Goal: Communication & Community: Connect with others

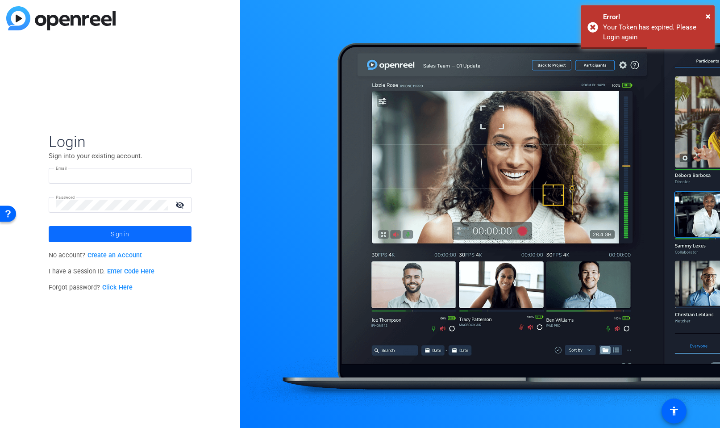
type input "[EMAIL_ADDRESS][DOMAIN_NAME]"
click at [128, 232] on span "Sign in" at bounding box center [120, 234] width 18 height 22
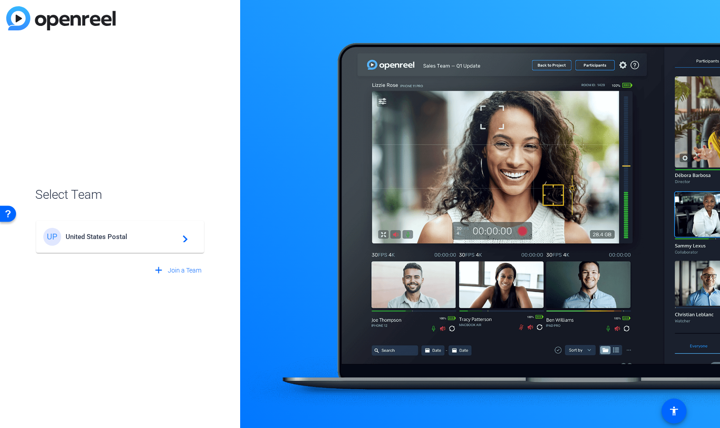
click at [128, 233] on span "United States Postal" at bounding box center [122, 237] width 112 height 8
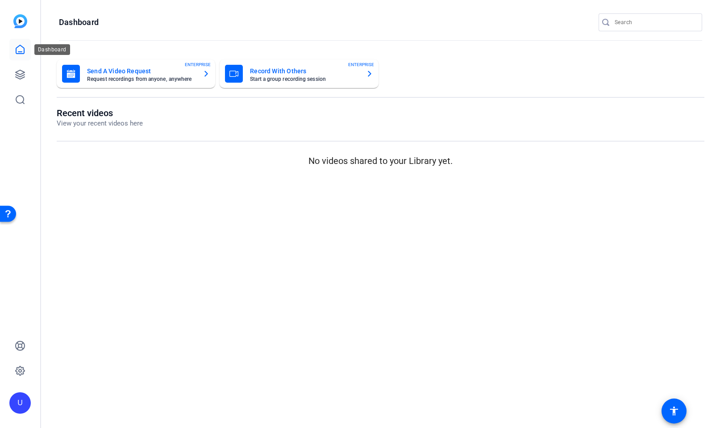
click at [17, 43] on link at bounding box center [19, 49] width 21 height 21
click at [19, 76] on icon at bounding box center [20, 74] width 9 height 9
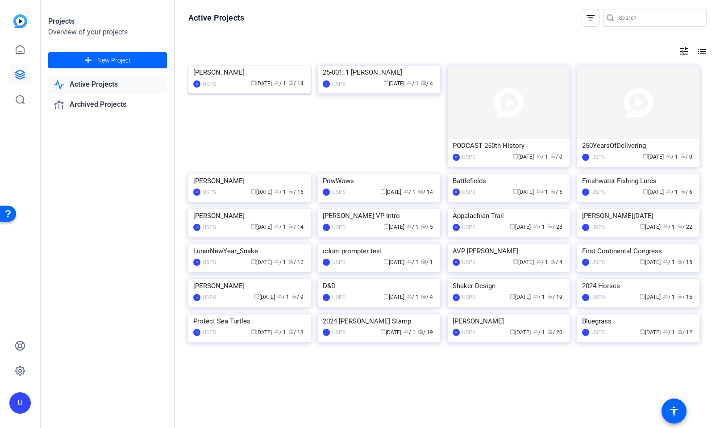
click at [296, 66] on img at bounding box center [249, 66] width 122 height 0
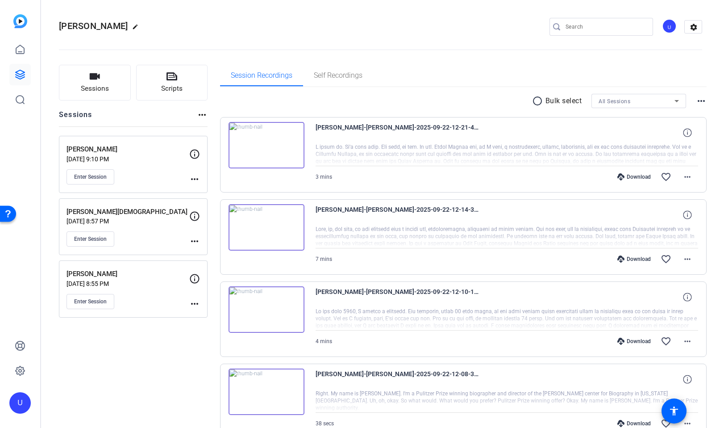
click at [132, 283] on p "Sep 19, 2025 @ 8:55 PM" at bounding box center [128, 283] width 123 height 7
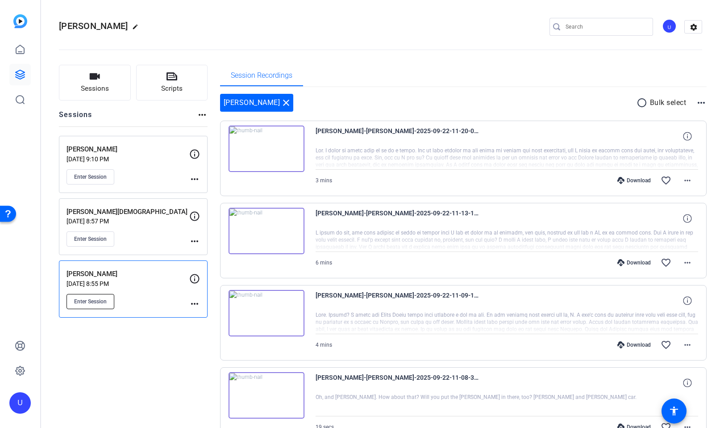
click at [92, 299] on span "Enter Session" at bounding box center [90, 301] width 33 height 7
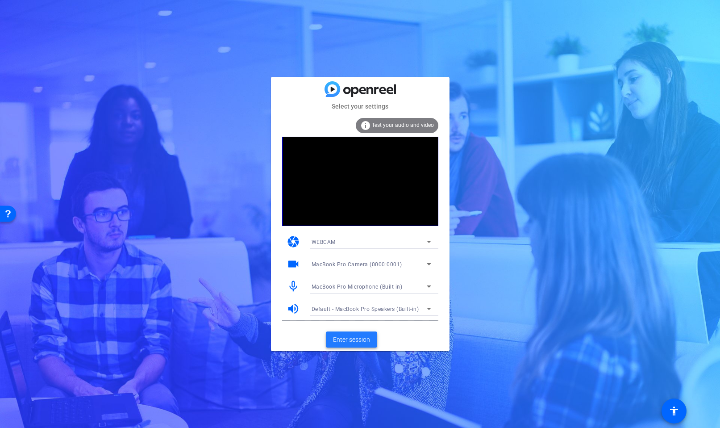
click at [369, 340] on span "Enter session" at bounding box center [351, 339] width 37 height 9
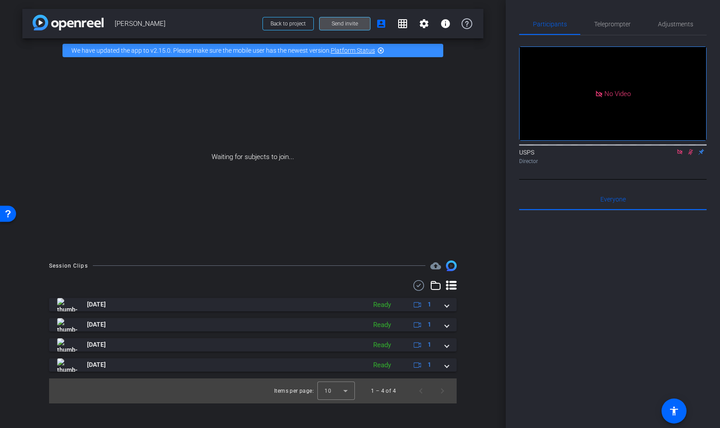
click at [351, 22] on span "Send invite" at bounding box center [345, 23] width 26 height 7
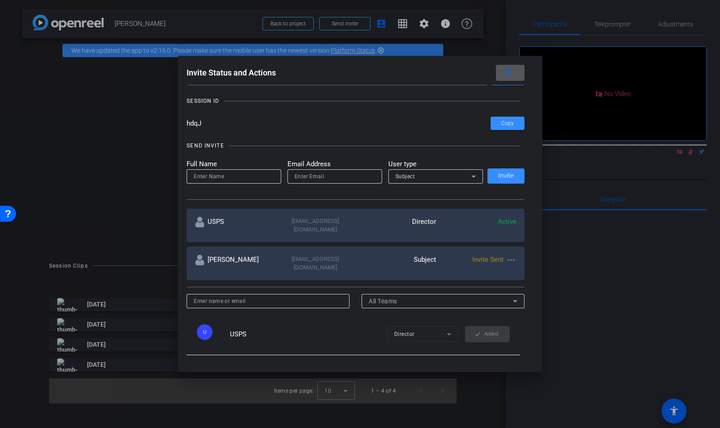
scroll to position [43, 0]
click at [480, 257] on div "Invite Sent more_horiz" at bounding box center [476, 262] width 80 height 17
click at [515, 74] on span at bounding box center [510, 72] width 29 height 21
